Goal: Information Seeking & Learning: Learn about a topic

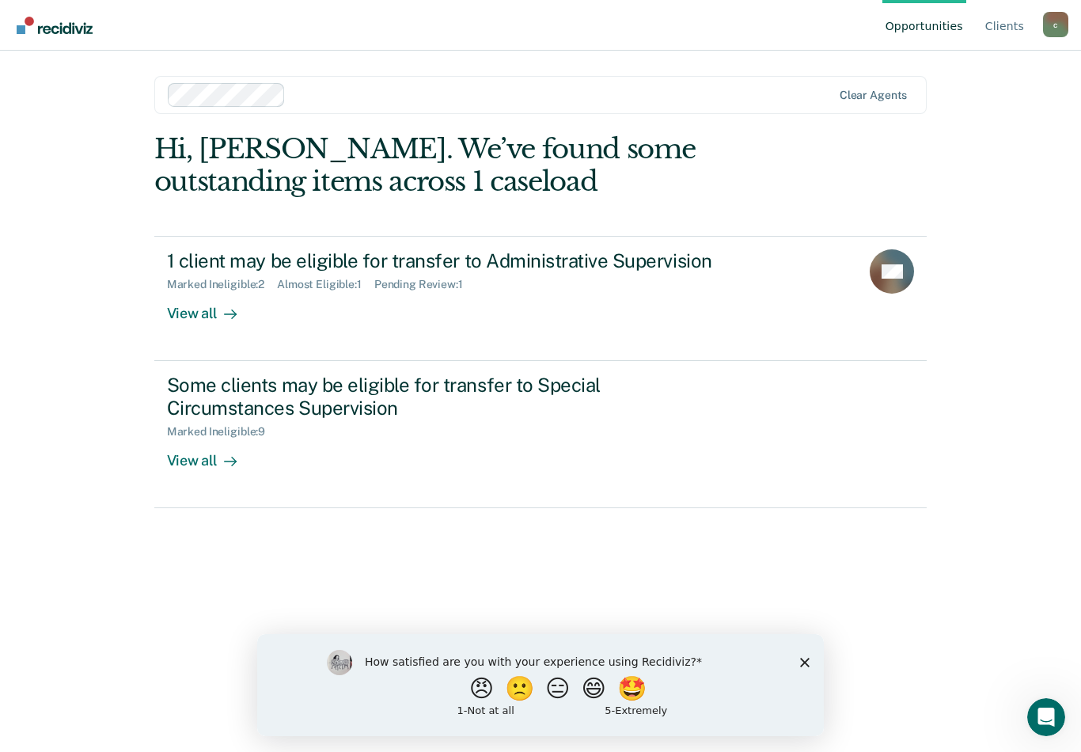
click at [201, 302] on div "View all" at bounding box center [211, 306] width 89 height 31
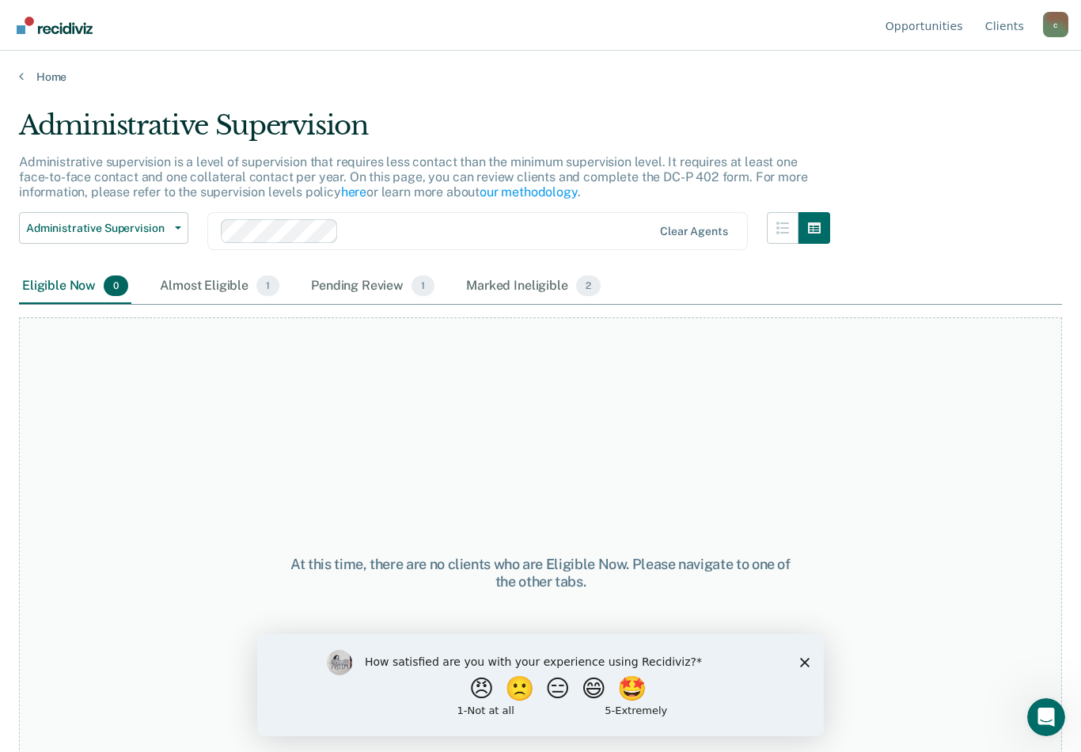
click at [222, 288] on div "Almost Eligible 1" at bounding box center [220, 286] width 126 height 35
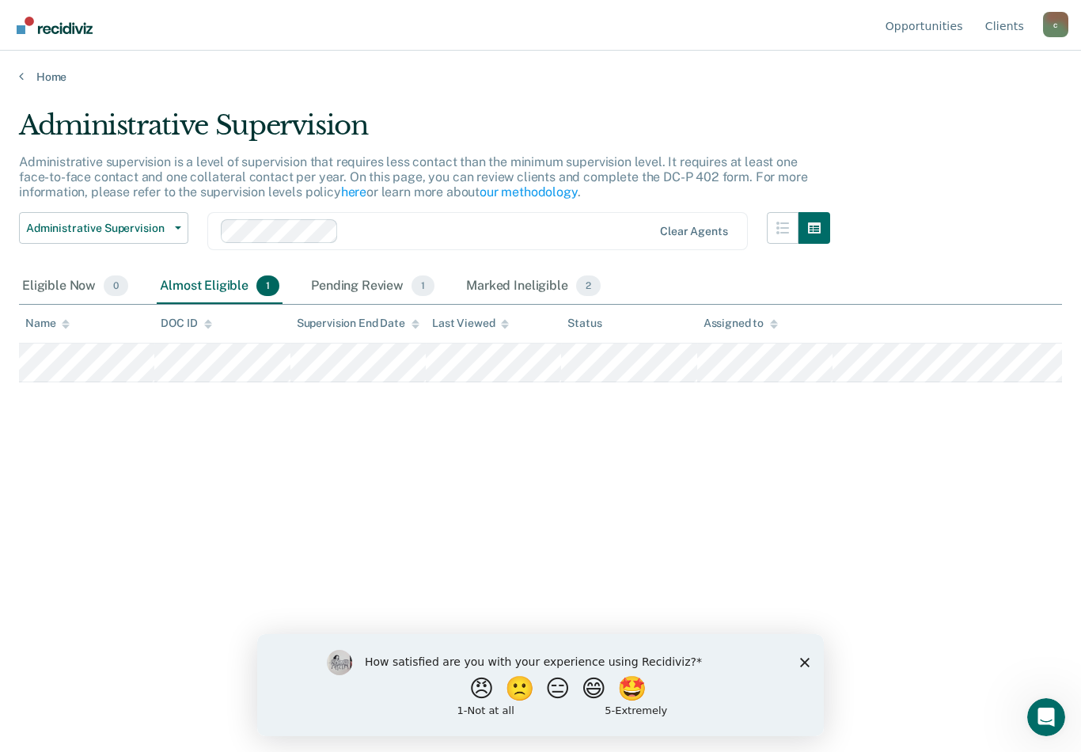
click at [359, 283] on div "Pending Review 1" at bounding box center [373, 286] width 130 height 35
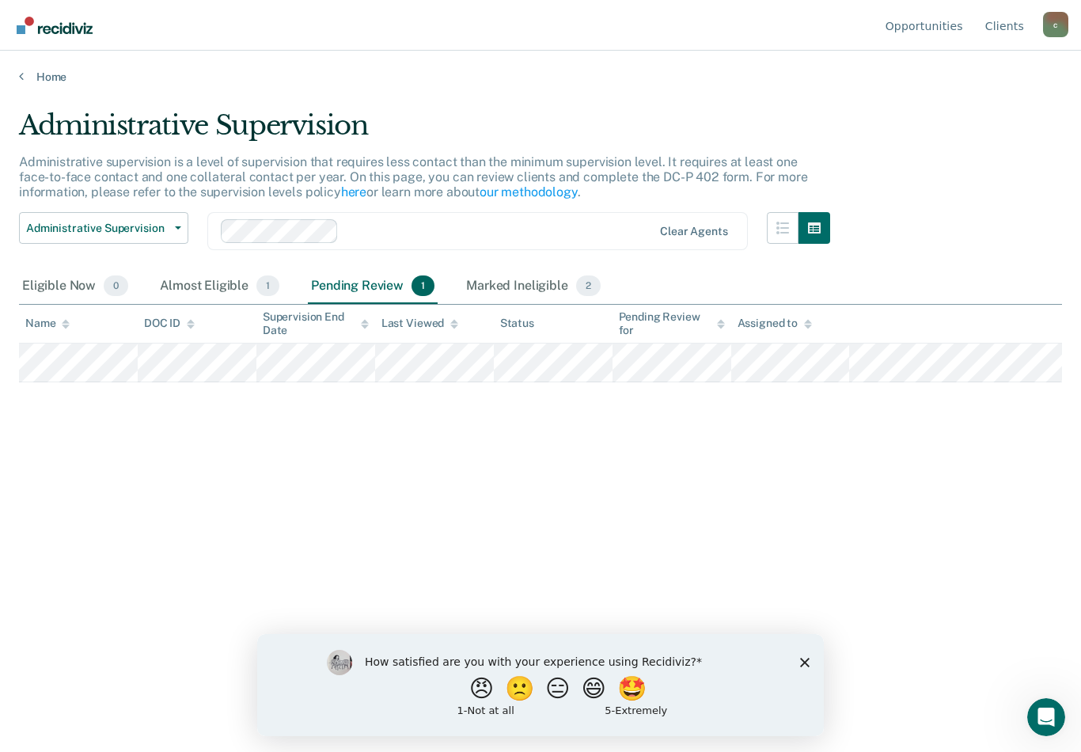
click at [55, 88] on main "Administrative Supervision Administrative supervision is a level of supervision…" at bounding box center [540, 415] width 1081 height 663
